Goal: Transaction & Acquisition: Purchase product/service

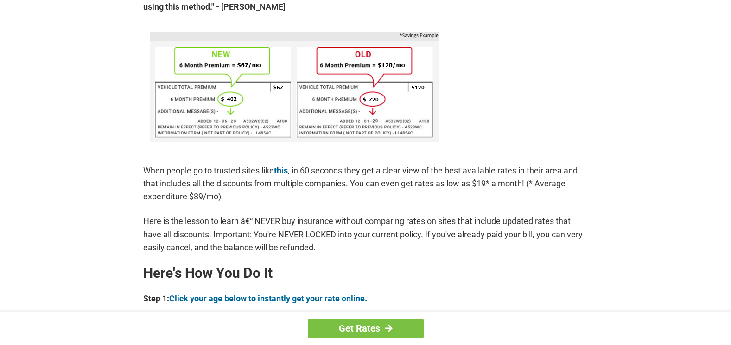
scroll to position [649, 0]
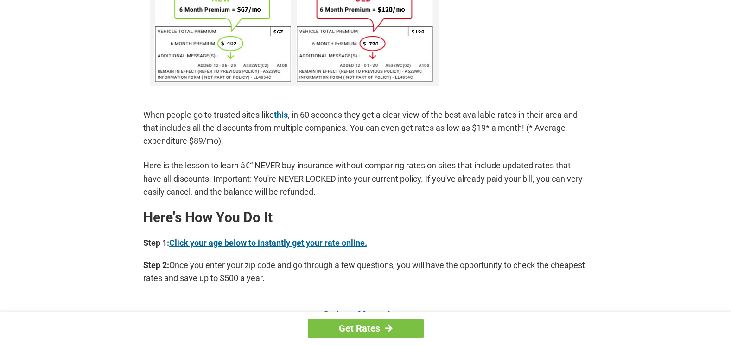
click at [295, 238] on link "Click your age below to instantly get your rate online." at bounding box center [268, 243] width 198 height 10
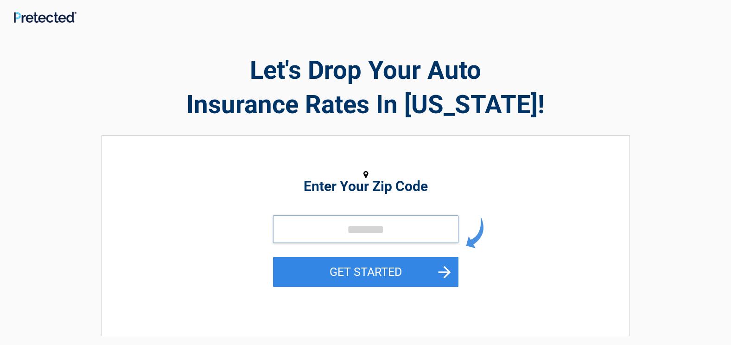
drag, startPoint x: 308, startPoint y: 228, endPoint x: 312, endPoint y: 225, distance: 5.6
click at [308, 228] on input "tel" at bounding box center [366, 229] width 186 height 28
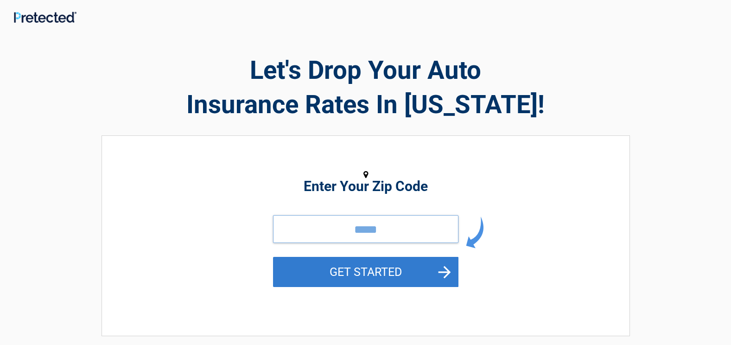
type input "*****"
click at [425, 269] on button "GET STARTED" at bounding box center [366, 272] width 186 height 30
